Goal: Information Seeking & Learning: Find specific fact

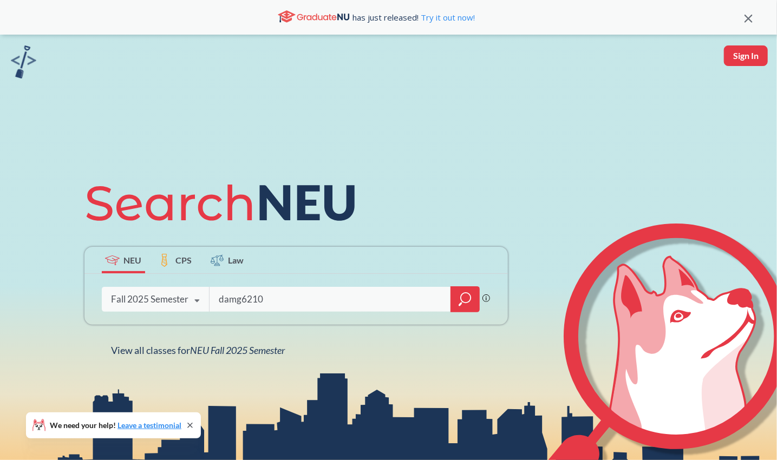
type input "damg6210"
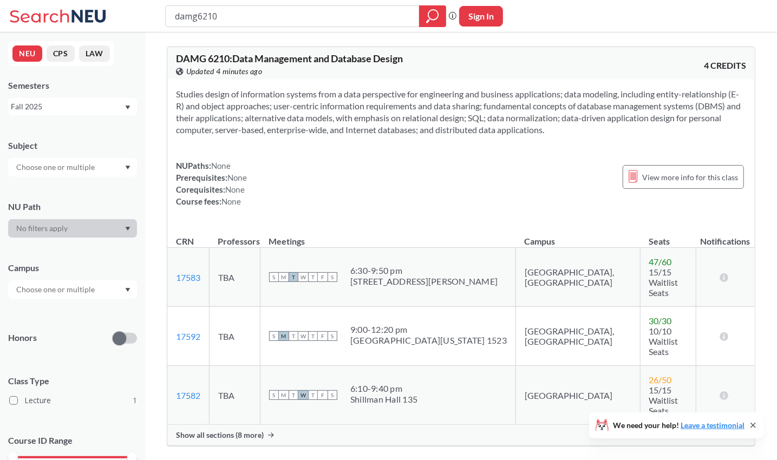
click at [257, 425] on div "Show all sections (8 more)" at bounding box center [461, 435] width 588 height 21
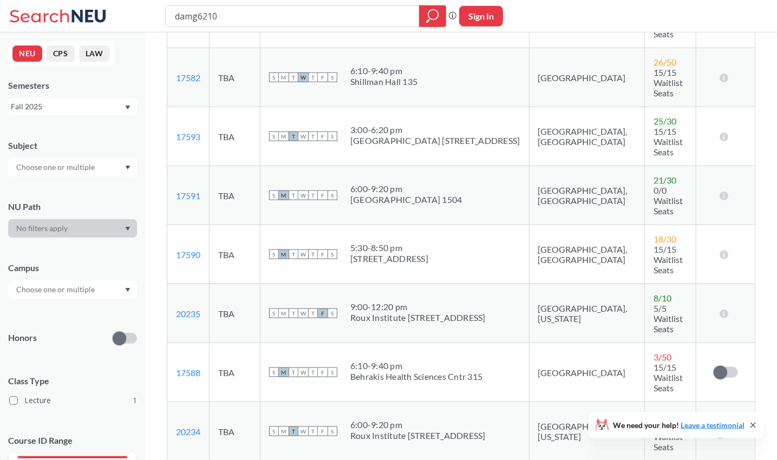
scroll to position [322, 0]
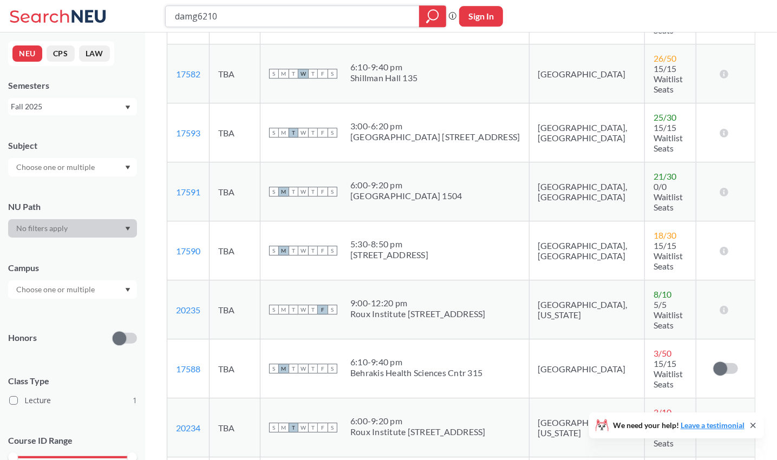
click at [330, 18] on input "damg6210" at bounding box center [293, 16] width 238 height 18
type input "cs 5200"
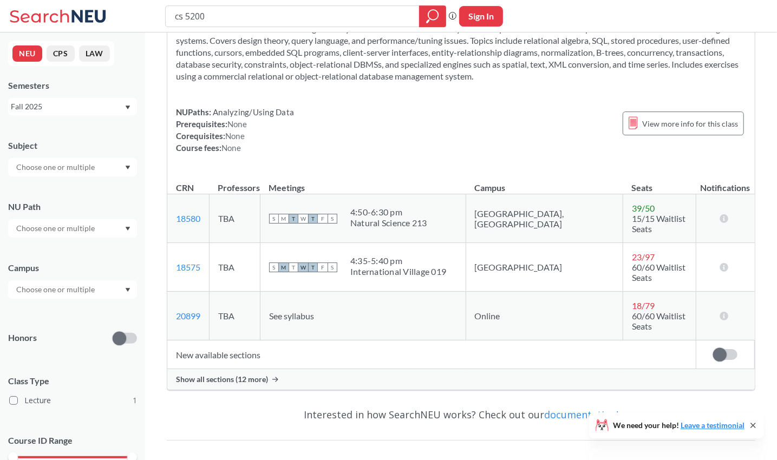
scroll to position [70, 0]
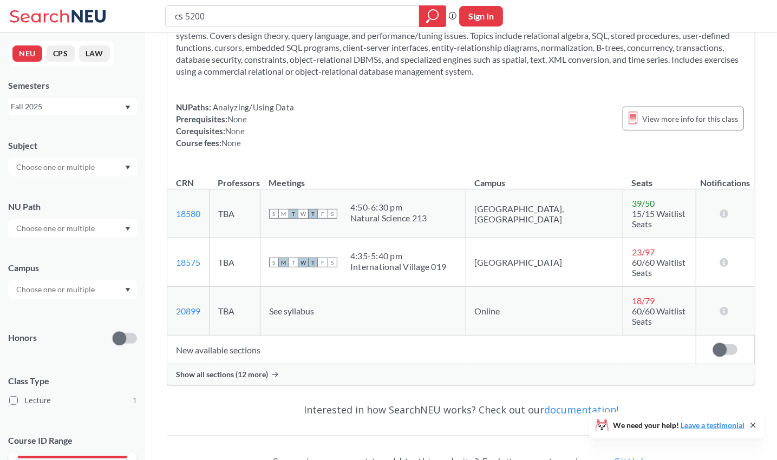
click at [263, 370] on span "Show all sections (12 more)" at bounding box center [222, 375] width 92 height 10
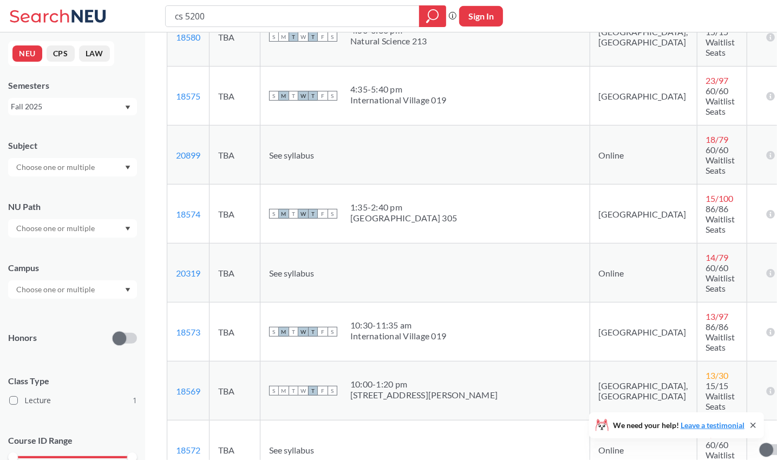
scroll to position [238, 0]
